Goal: Navigation & Orientation: Find specific page/section

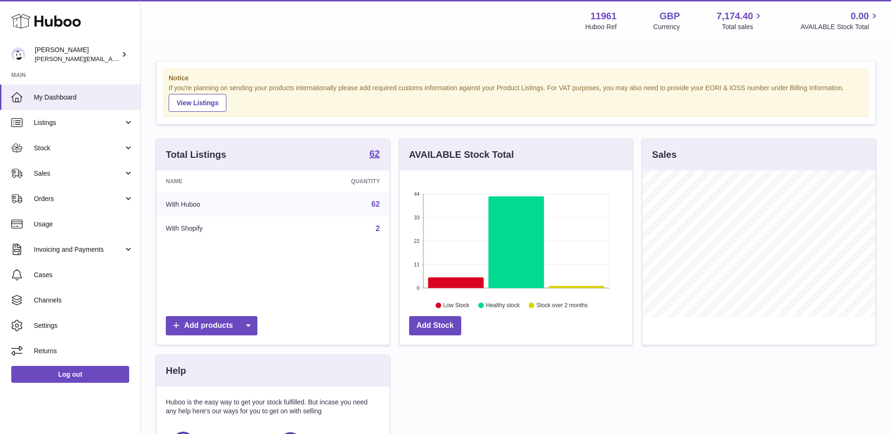
scroll to position [147, 233]
click at [35, 147] on span "Stock" at bounding box center [79, 148] width 90 height 9
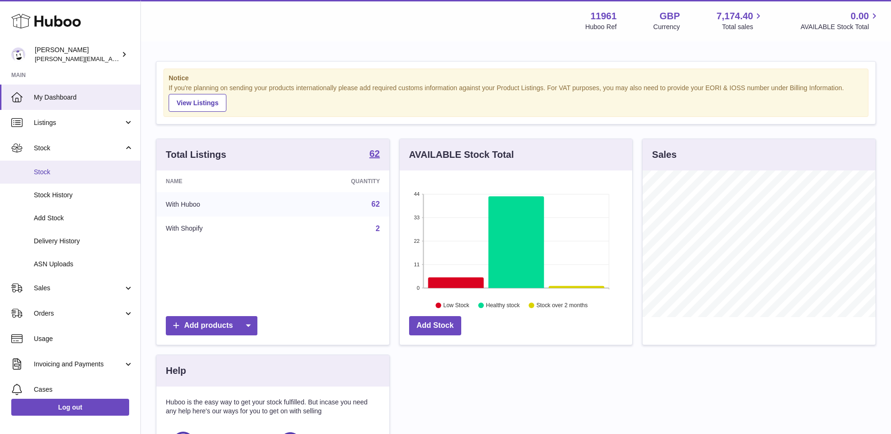
click at [44, 171] on span "Stock" at bounding box center [84, 172] width 100 height 9
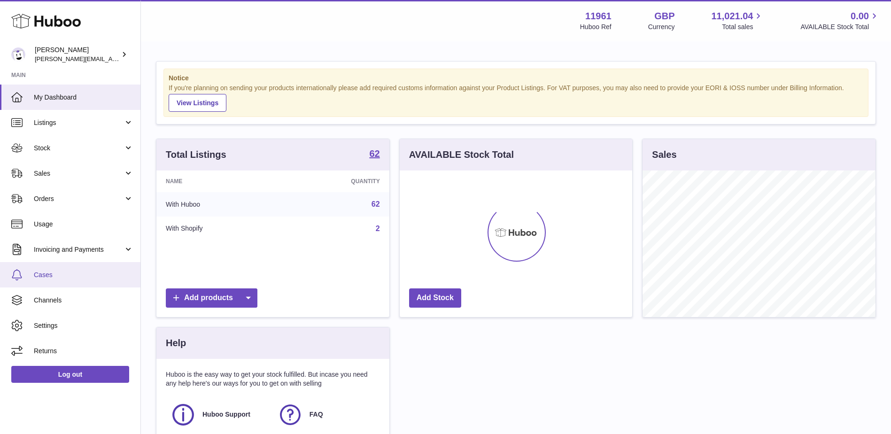
scroll to position [147, 233]
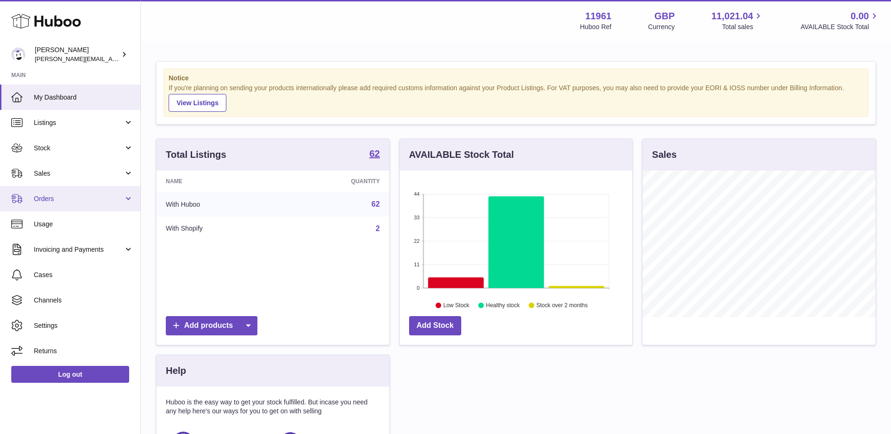
click at [70, 195] on span "Orders" at bounding box center [79, 199] width 90 height 9
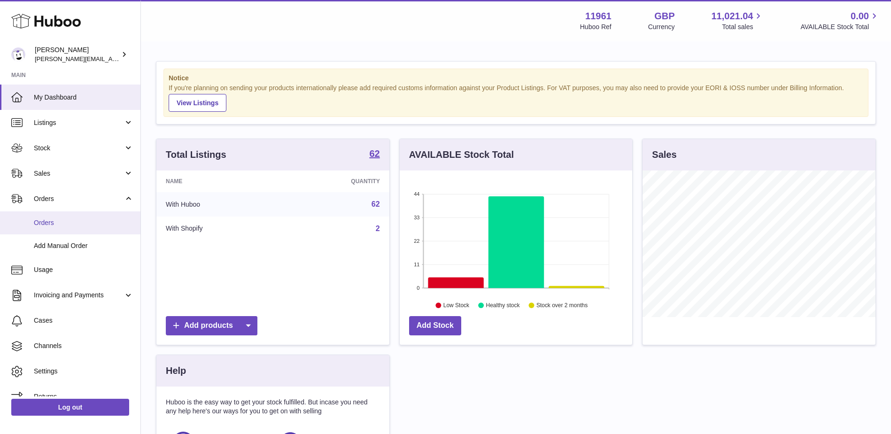
click at [52, 223] on span "Orders" at bounding box center [84, 222] width 100 height 9
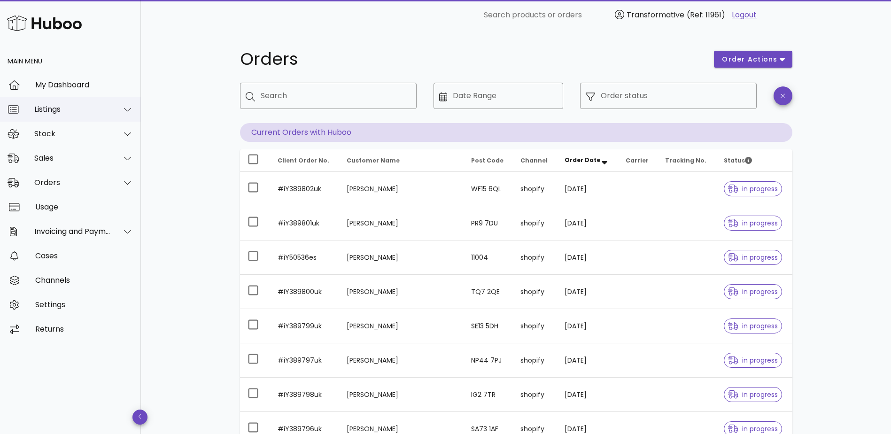
click at [88, 109] on div "Listings" at bounding box center [72, 109] width 77 height 9
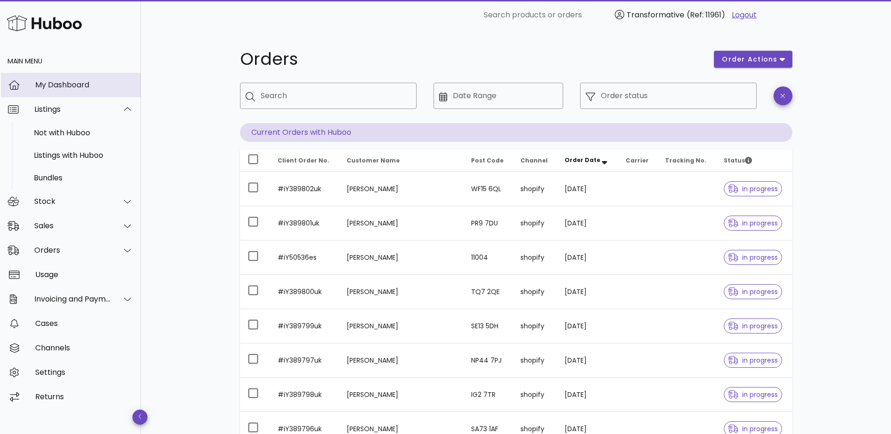
click at [66, 84] on div "My Dashboard" at bounding box center [84, 84] width 98 height 9
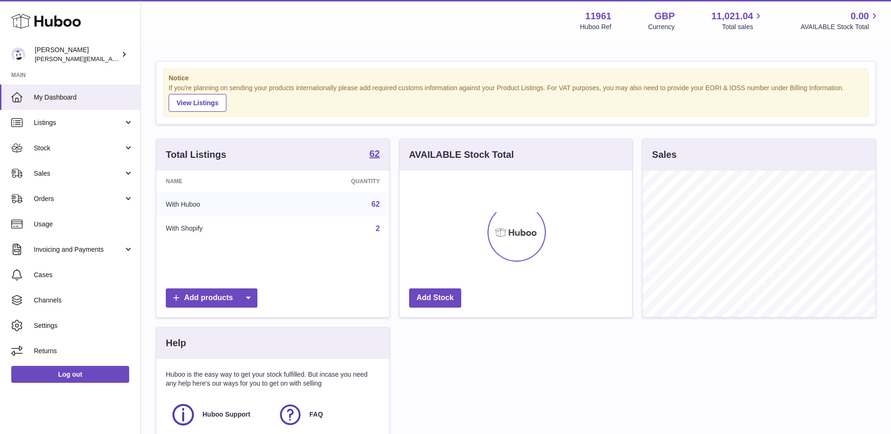
scroll to position [147, 233]
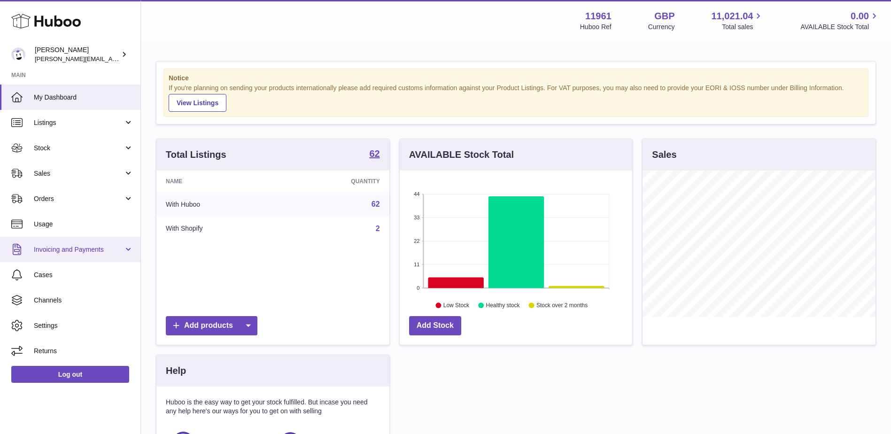
click at [123, 253] on span "Invoicing and Payments" at bounding box center [79, 249] width 90 height 9
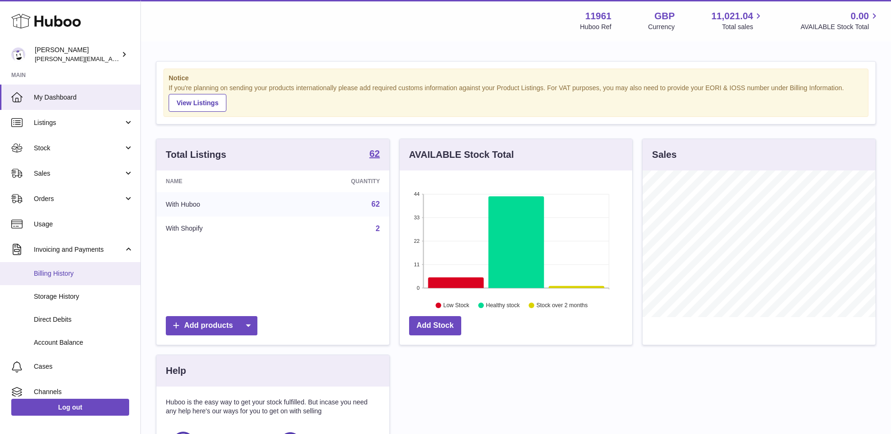
click at [66, 273] on span "Billing History" at bounding box center [84, 273] width 100 height 9
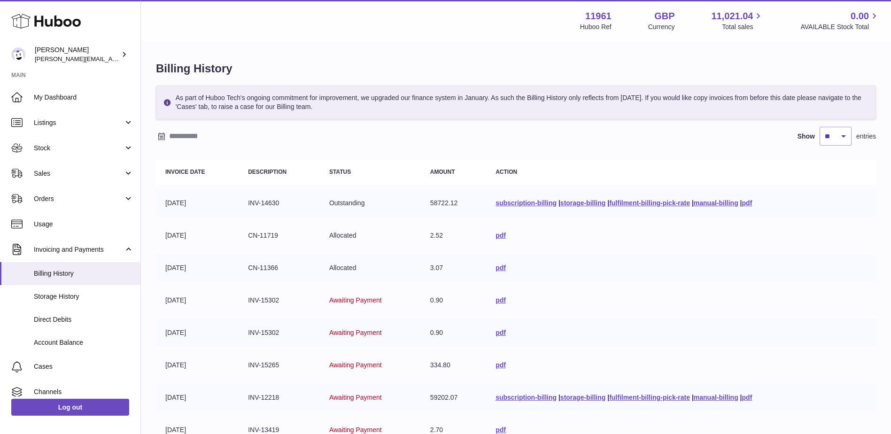
scroll to position [47, 0]
